Goal: Information Seeking & Learning: Learn about a topic

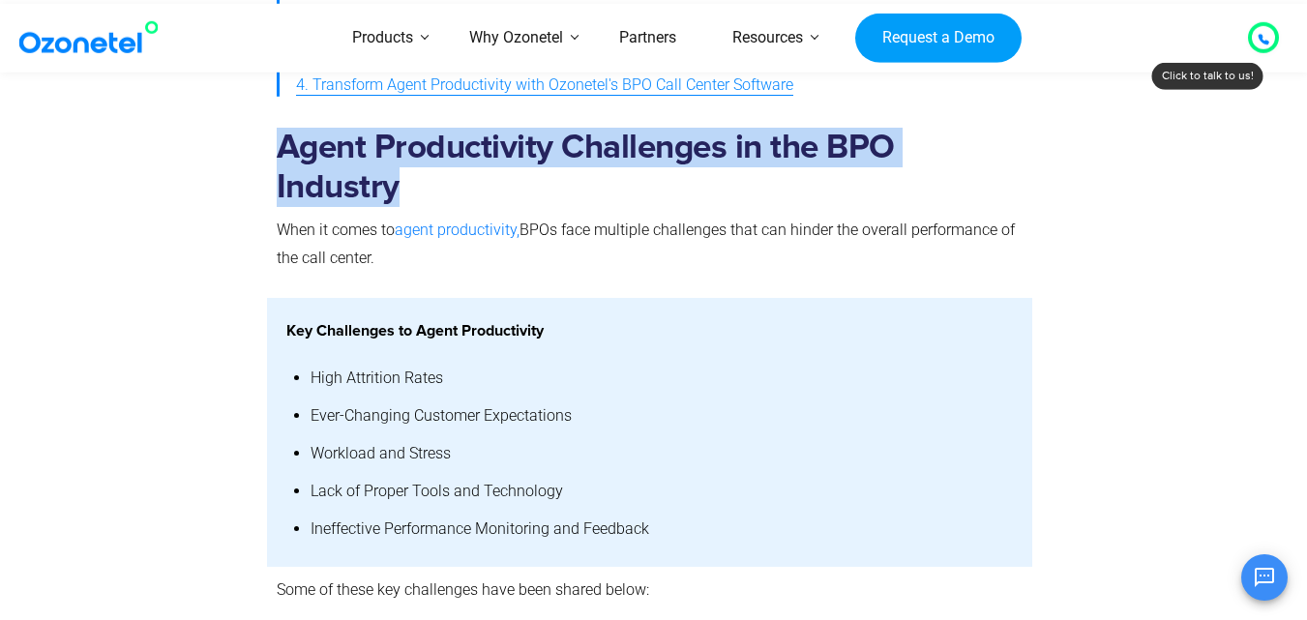
drag, startPoint x: 285, startPoint y: 152, endPoint x: 320, endPoint y: 168, distance: 38.5
click at [334, 174] on div "Agent Productivity Challenges in the BPO Industry When it comes to agent produc…" at bounding box center [654, 205] width 1238 height 185
click at [310, 165] on h2 "Agent Productivity Challenges in the BPO Industry" at bounding box center [650, 167] width 747 height 79
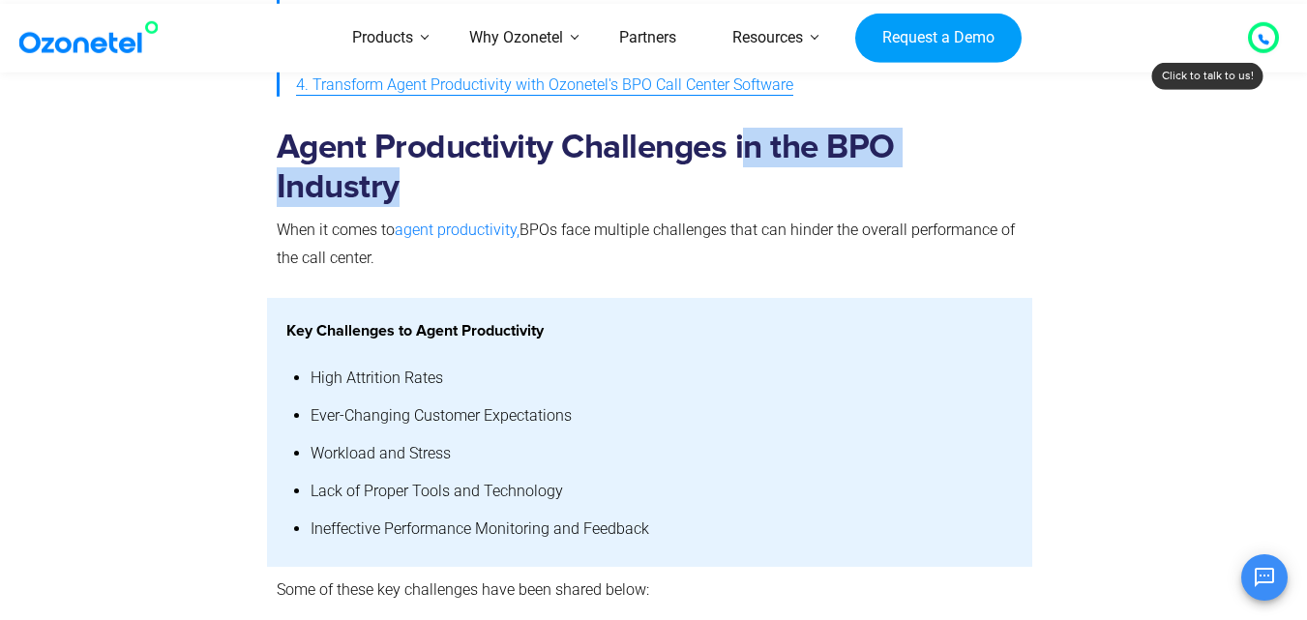
drag, startPoint x: 415, startPoint y: 173, endPoint x: 723, endPoint y: 144, distance: 309.0
click at [726, 144] on h2 "Agent Productivity Challenges in the BPO Industry" at bounding box center [650, 167] width 747 height 79
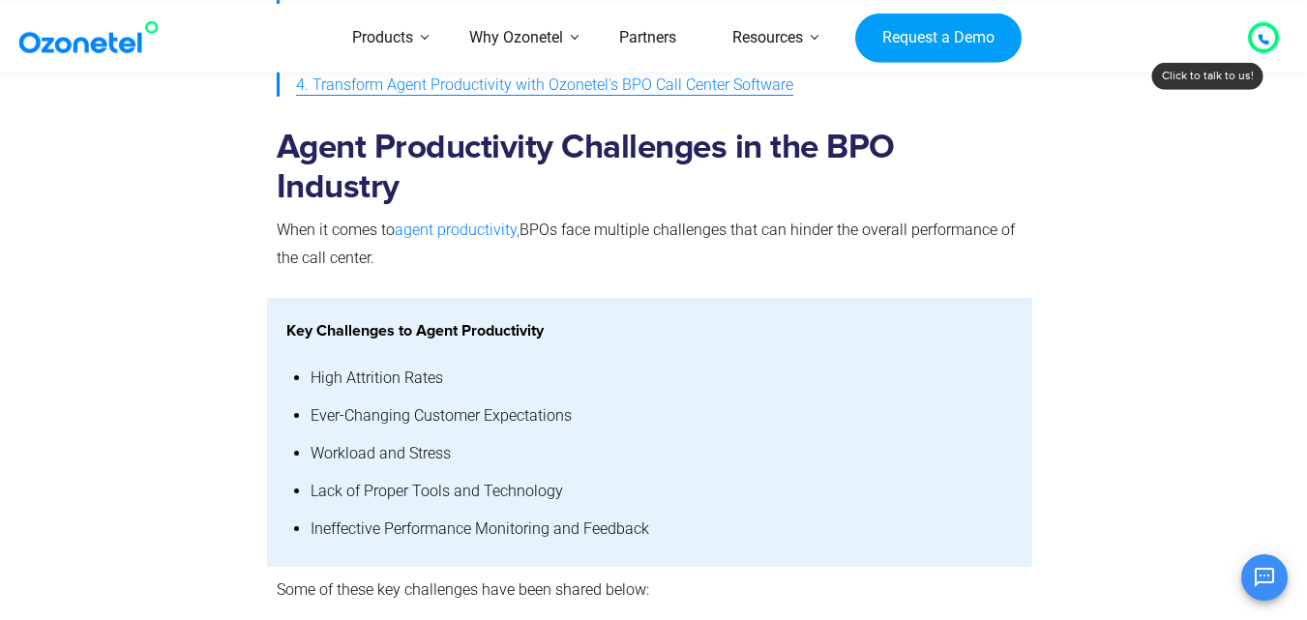
click at [718, 144] on strong "Agent Productivity Challenges in the BPO Industry" at bounding box center [586, 168] width 618 height 74
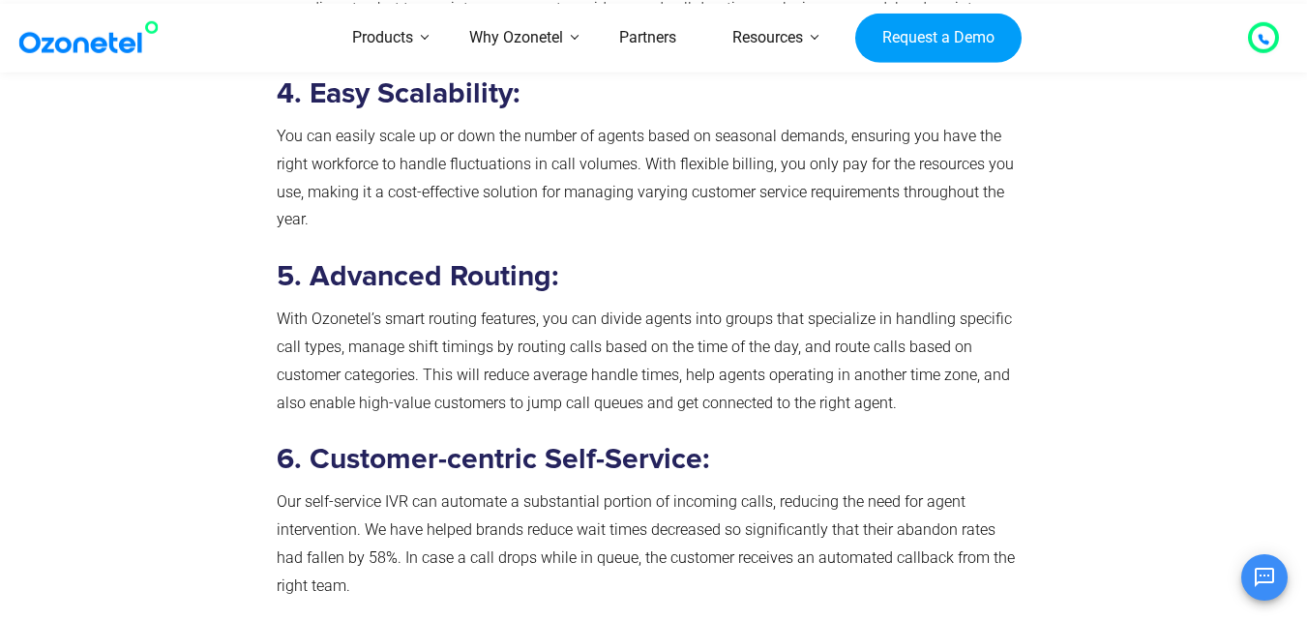
scroll to position [5707, 0]
